Goal: Find contact information: Find contact information

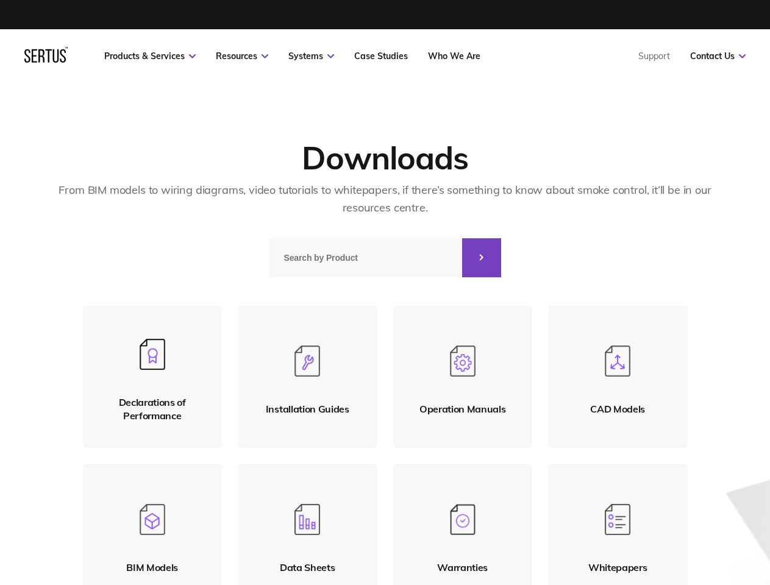
click at [242, 56] on link "Resources" at bounding box center [242, 56] width 52 height 11
click at [311, 56] on link "Systems" at bounding box center [311, 56] width 46 height 11
click at [718, 56] on link "Contact Us" at bounding box center [717, 56] width 55 height 11
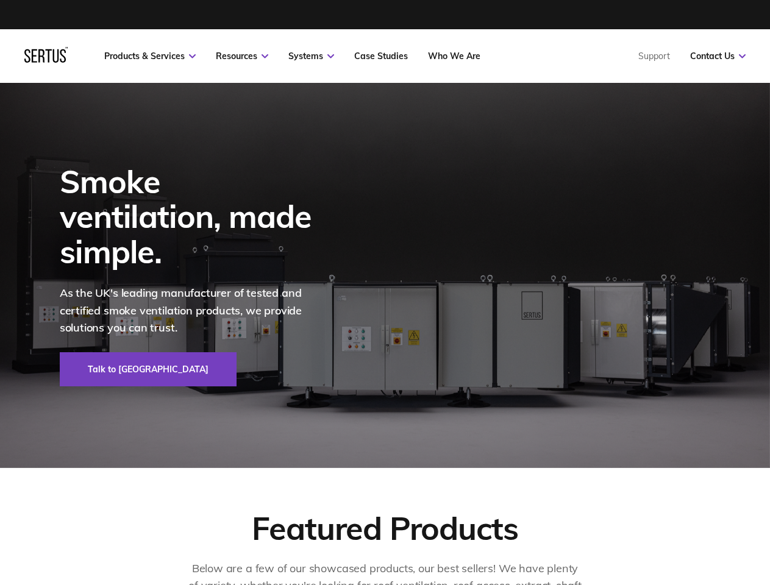
click at [46, 59] on div at bounding box center [45, 56] width 43 height 18
click at [242, 56] on link "Resources" at bounding box center [242, 56] width 52 height 11
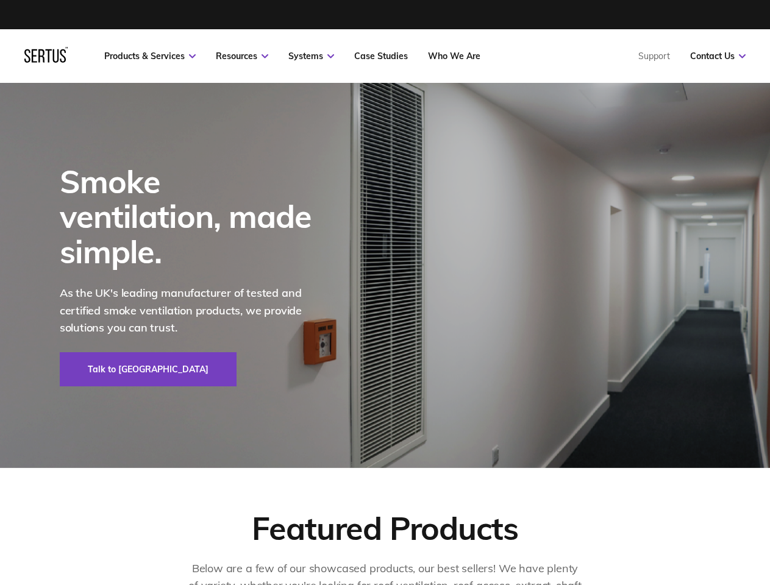
click at [311, 56] on link "Systems" at bounding box center [311, 56] width 46 height 11
click at [718, 56] on link "Contact Us" at bounding box center [717, 56] width 55 height 11
